Goal: Task Accomplishment & Management: Manage account settings

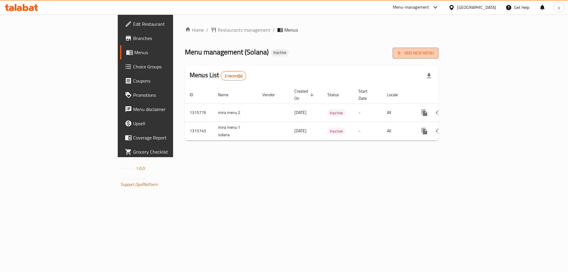
click at [433, 56] on span "Add New Menu" at bounding box center [415, 52] width 36 height 7
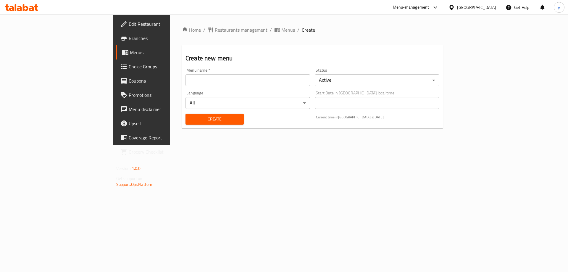
click at [222, 82] on input "text" at bounding box center [247, 80] width 124 height 12
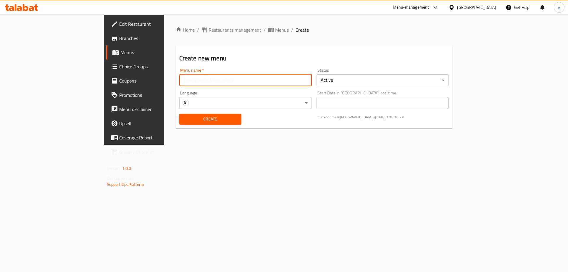
type input "Darwesh.8043"
click at [198, 116] on span "Create" at bounding box center [210, 118] width 53 height 7
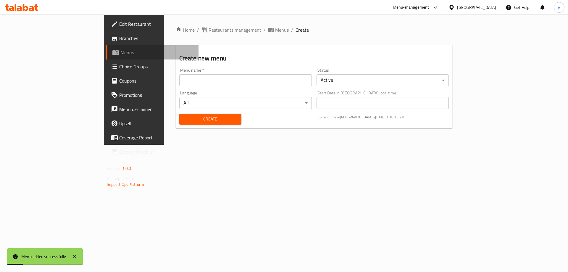
click at [106, 57] on link "Menus" at bounding box center [152, 52] width 93 height 14
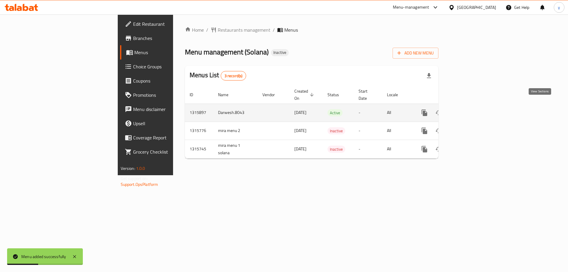
click at [474, 108] on link "enhanced table" at bounding box center [467, 113] width 14 height 14
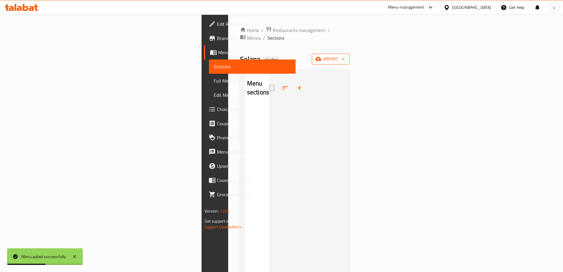
click at [345, 55] on span "import" at bounding box center [331, 58] width 28 height 7
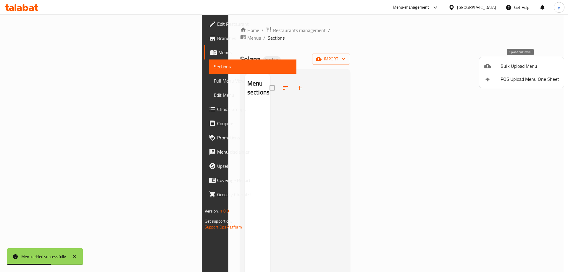
click at [528, 67] on span "Bulk Upload Menu" at bounding box center [529, 65] width 59 height 7
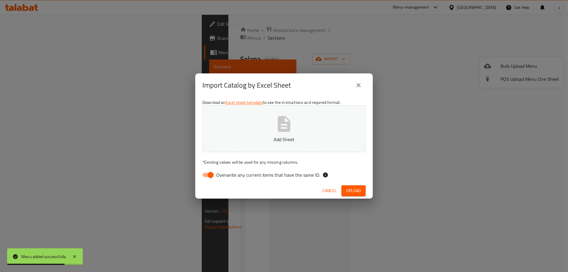
click at [217, 175] on span "Overwrite any current items that have the same ID." at bounding box center [268, 174] width 104 height 7
click at [217, 175] on input "Overwrite any current items that have the same ID." at bounding box center [211, 174] width 34 height 11
checkbox input "false"
click at [386, 175] on div "Import Catalog by Excel Sheet Download an Excel sheet template to see the instr…" at bounding box center [284, 136] width 568 height 272
click at [357, 191] on span "Upload" at bounding box center [353, 190] width 15 height 7
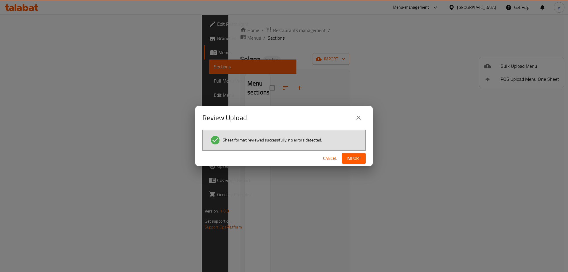
click at [347, 160] on span "Import" at bounding box center [354, 158] width 14 height 7
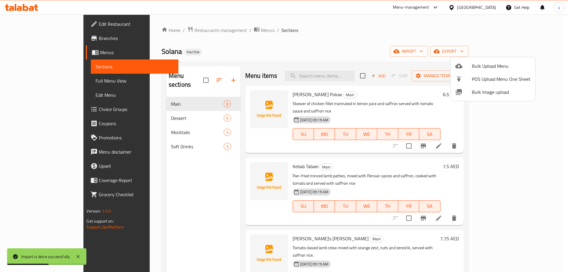
click at [85, 81] on div at bounding box center [284, 136] width 568 height 272
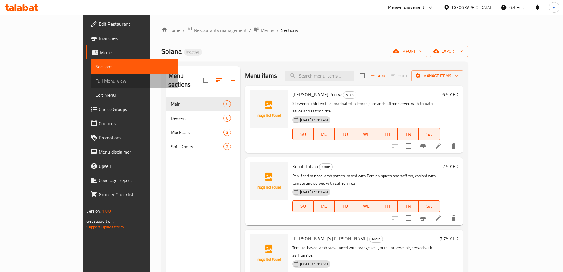
click at [96, 80] on span "Full Menu View" at bounding box center [134, 80] width 77 height 7
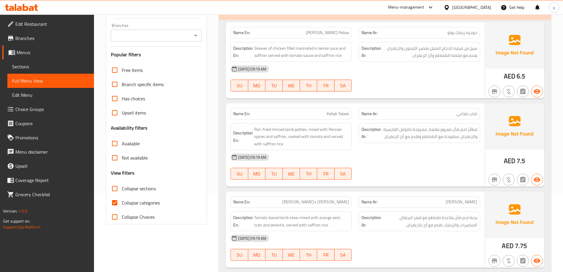
scroll to position [118, 0]
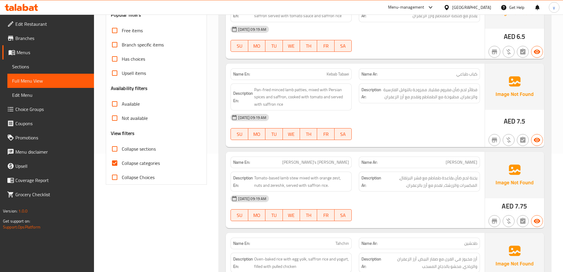
click at [134, 162] on span "Collapse categories" at bounding box center [141, 162] width 38 height 7
click at [122, 162] on input "Collapse categories" at bounding box center [115, 163] width 14 height 14
checkbox input "false"
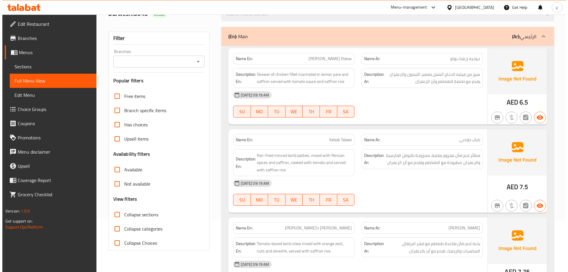
scroll to position [0, 0]
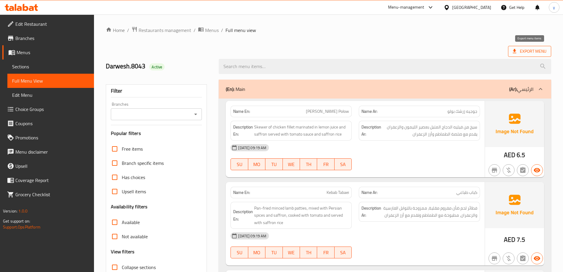
click at [524, 48] on span "Export Menu" at bounding box center [530, 51] width 34 height 7
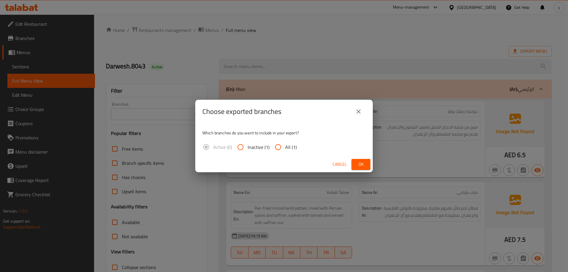
click at [284, 143] on input "All (1)" at bounding box center [278, 147] width 14 height 14
radio input "true"
click at [352, 161] on button "Ok" at bounding box center [360, 164] width 19 height 11
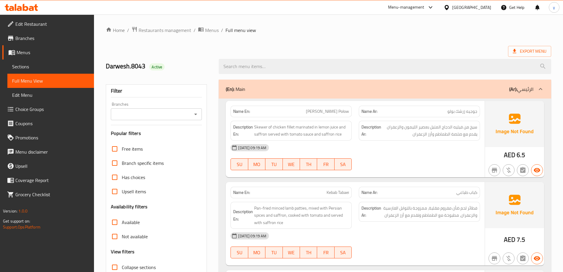
click at [63, 83] on span "Full Menu View" at bounding box center [50, 80] width 77 height 7
click at [35, 47] on link "Menus" at bounding box center [48, 52] width 92 height 14
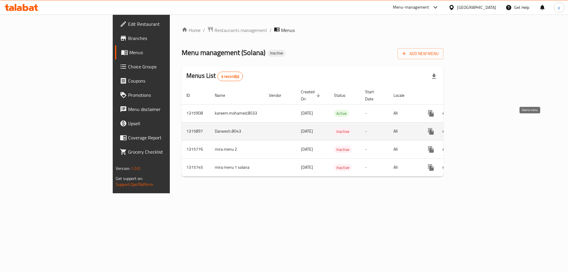
click at [463, 128] on icon "enhanced table" at bounding box center [459, 131] width 7 height 7
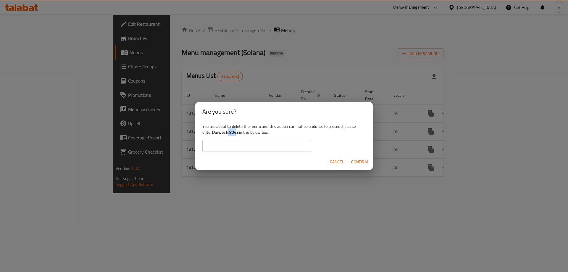
drag, startPoint x: 238, startPoint y: 132, endPoint x: 229, endPoint y: 132, distance: 9.2
click at [229, 132] on b "Darwesh.8043" at bounding box center [225, 132] width 27 height 8
click at [223, 132] on b "Darwesh.8043" at bounding box center [225, 132] width 27 height 8
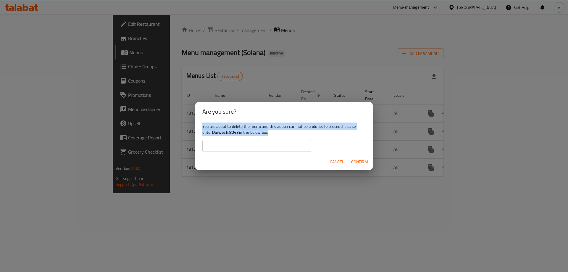
click at [223, 132] on b "Darwesh.8043" at bounding box center [225, 132] width 27 height 8
click at [230, 132] on b "Darwesh.8043" at bounding box center [225, 132] width 27 height 8
click at [238, 132] on b "Darwesh.8043" at bounding box center [225, 132] width 27 height 8
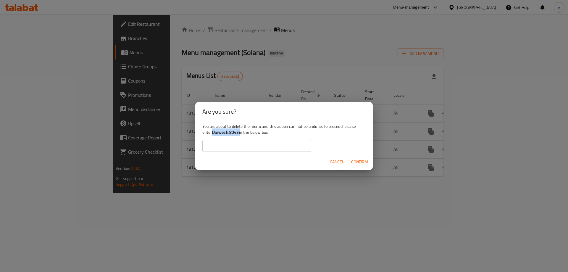
drag, startPoint x: 238, startPoint y: 132, endPoint x: 218, endPoint y: 133, distance: 20.1
click at [218, 133] on b "Darwesh.8043" at bounding box center [225, 132] width 27 height 8
click at [227, 147] on input "text" at bounding box center [256, 146] width 109 height 12
paste input "Darwesh.8043"
click at [363, 164] on span "Confirm" at bounding box center [359, 161] width 17 height 7
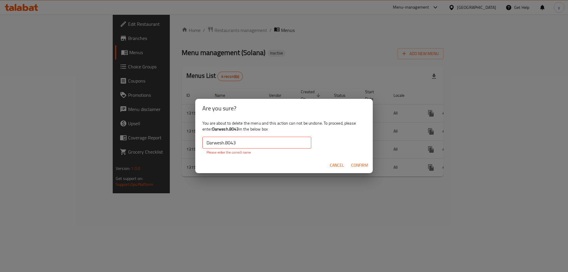
click at [273, 143] on input "Darwesh.8043" at bounding box center [256, 143] width 109 height 12
click at [350, 162] on button "Confirm" at bounding box center [360, 165] width 22 height 11
click at [256, 140] on input "Darwesh.8043" at bounding box center [256, 143] width 109 height 12
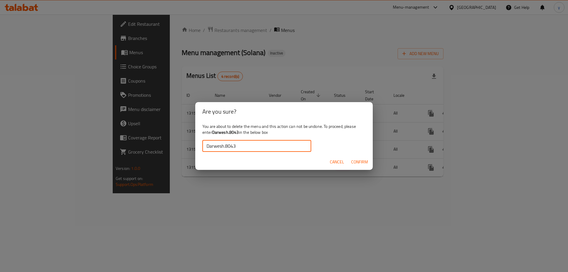
type input "Darwesh.8043"
click at [357, 161] on span "Confirm" at bounding box center [359, 161] width 17 height 7
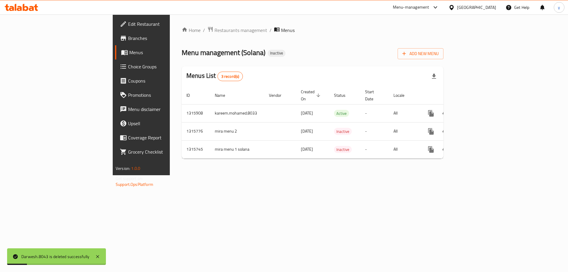
click at [443, 59] on div "Home / Restaurants management / Menus Menu management ( Solana ) Inactive Add N…" at bounding box center [313, 94] width 262 height 137
click at [438, 51] on span "Add New Menu" at bounding box center [420, 53] width 36 height 7
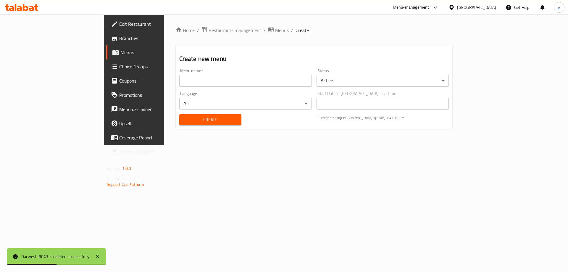
click at [214, 82] on input "text" at bounding box center [245, 81] width 132 height 12
type input "Darwesh.8043"
click at [184, 116] on span "Create" at bounding box center [210, 119] width 53 height 7
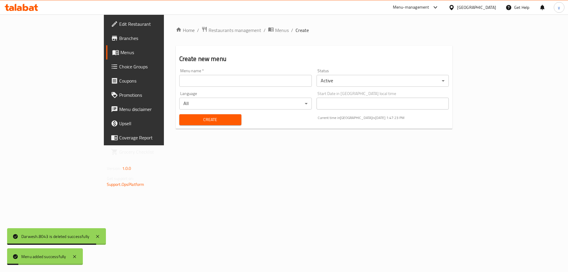
click at [120, 56] on span "Menus" at bounding box center [157, 52] width 74 height 7
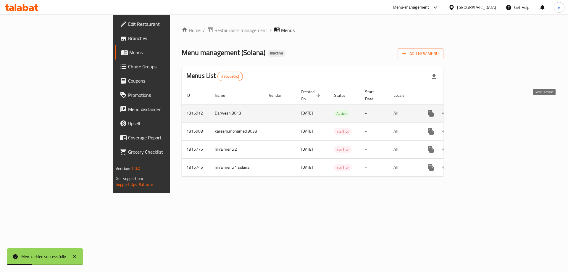
click at [477, 110] on icon "enhanced table" at bounding box center [473, 113] width 7 height 7
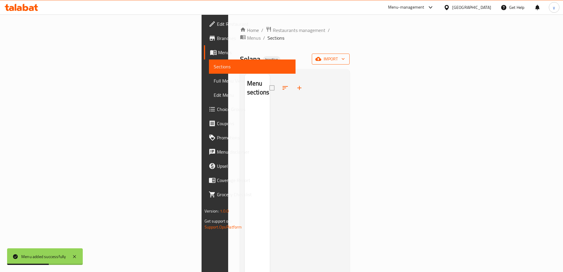
click at [345, 55] on span "import" at bounding box center [331, 58] width 28 height 7
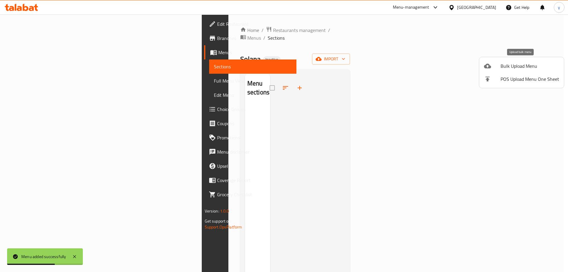
click at [518, 65] on span "Bulk Upload Menu" at bounding box center [529, 65] width 59 height 7
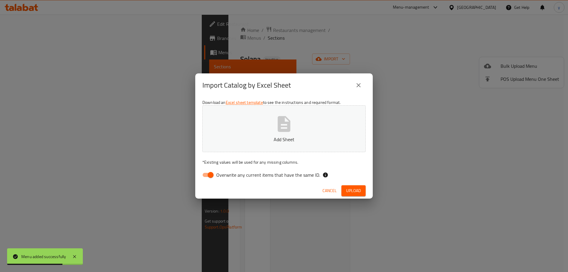
click at [212, 176] on input "Overwrite any current items that have the same ID." at bounding box center [211, 174] width 34 height 11
checkbox input "false"
click at [353, 191] on span "Upload" at bounding box center [353, 190] width 15 height 7
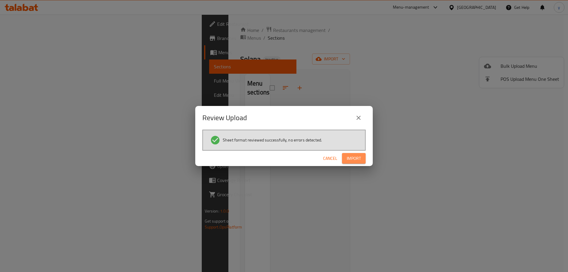
click at [344, 156] on button "Import" at bounding box center [354, 158] width 24 height 11
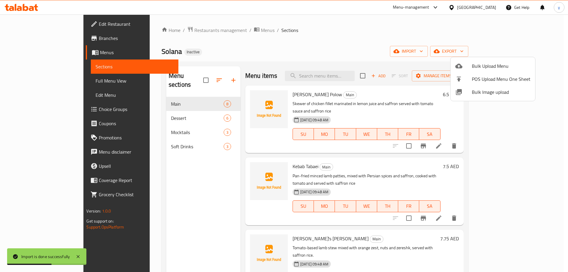
click at [46, 79] on div at bounding box center [284, 136] width 568 height 272
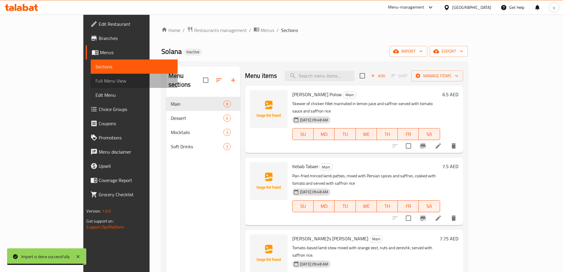
click at [96, 82] on span "Full Menu View" at bounding box center [134, 80] width 77 height 7
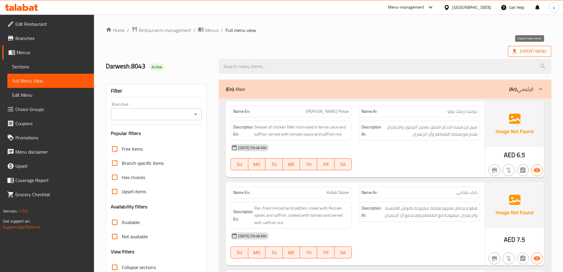
click at [521, 52] on span "Export Menu" at bounding box center [530, 51] width 34 height 7
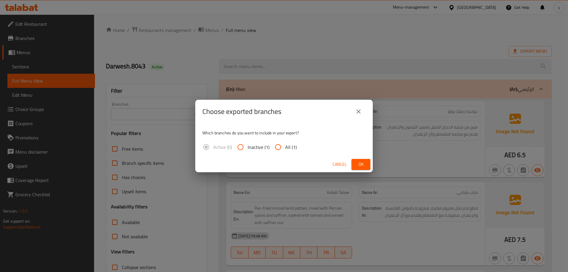
click at [279, 144] on input "All (1)" at bounding box center [278, 147] width 14 height 14
radio input "true"
click at [365, 165] on button "Ok" at bounding box center [360, 164] width 19 height 11
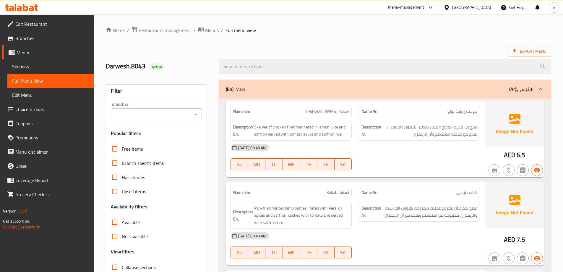
click at [424, 31] on ol "Home / Restaurants management / Menus / Full menu view" at bounding box center [329, 30] width 446 height 8
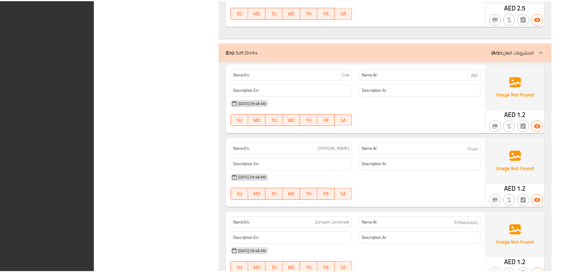
scroll to position [1519, 0]
